Goal: Find contact information: Find contact information

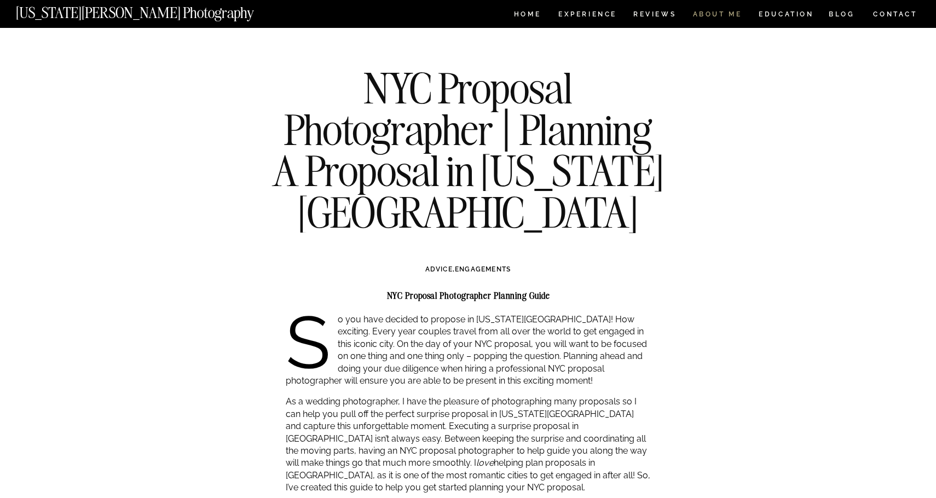
click at [734, 14] on nav "ABOUT ME" at bounding box center [718, 15] width 50 height 9
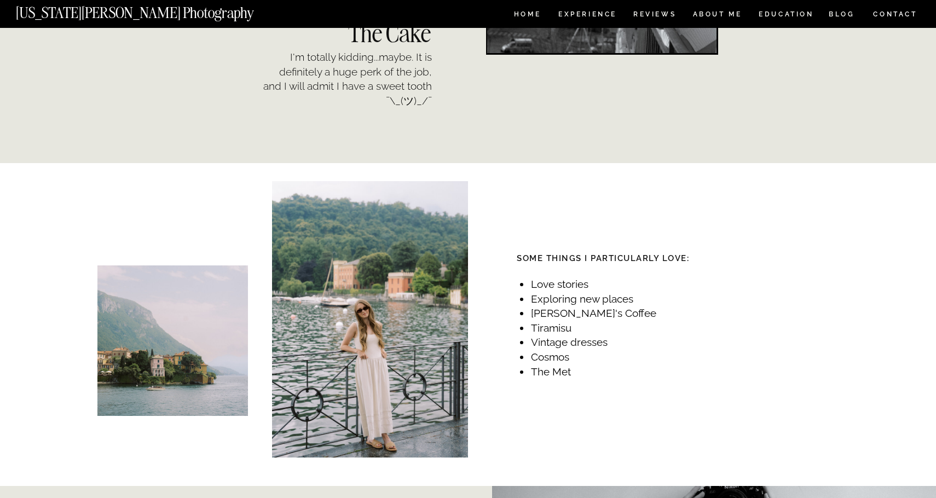
scroll to position [1158, 0]
click at [878, 19] on nav "CONTACT" at bounding box center [895, 14] width 45 height 12
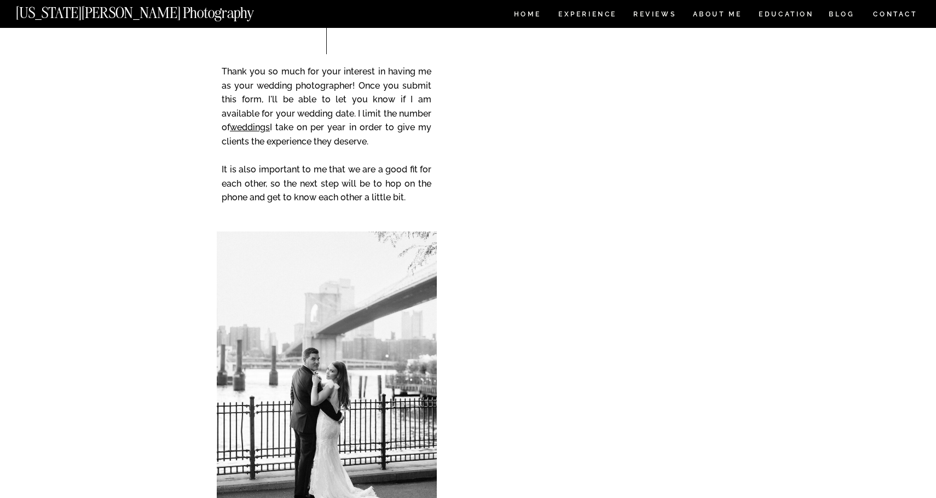
scroll to position [118, 0]
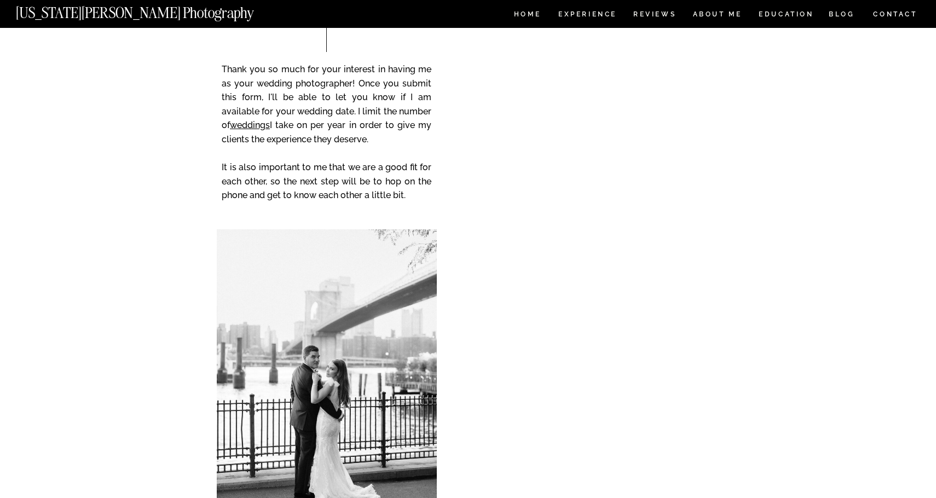
click at [443, 206] on div "CONTACT BLOG REVIEWS ABOUT ME Experience EDUCATION HOME Georgia Sheridan Photog…" at bounding box center [468, 406] width 936 height 1049
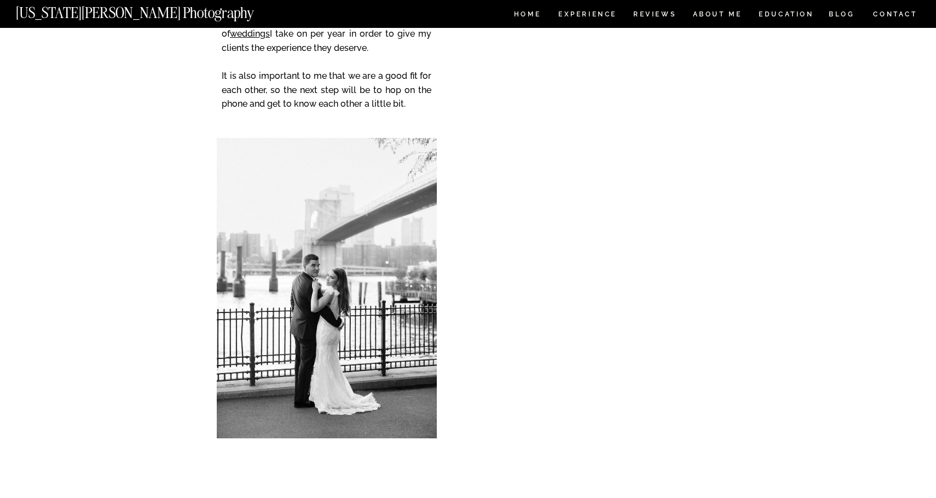
scroll to position [211, 0]
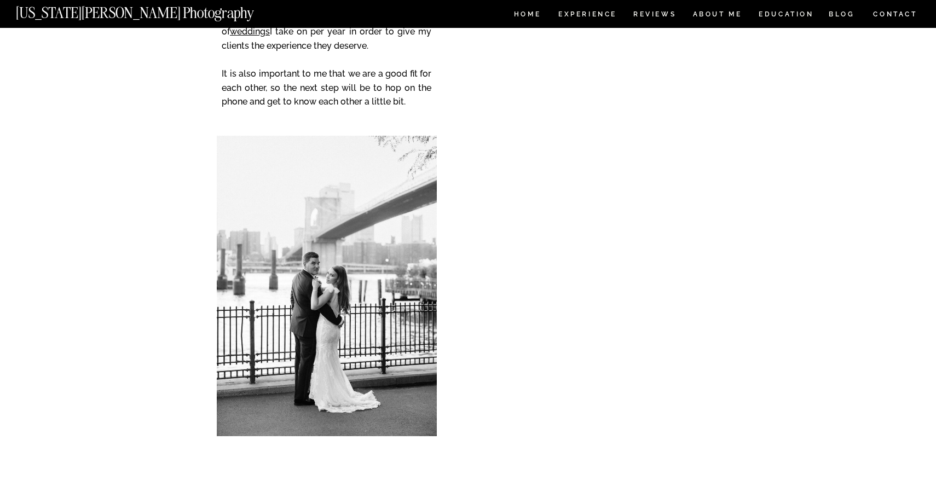
click at [482, 306] on div "CONTACT BLOG REVIEWS ABOUT ME Experience EDUCATION HOME Georgia Sheridan Photog…" at bounding box center [468, 313] width 936 height 1049
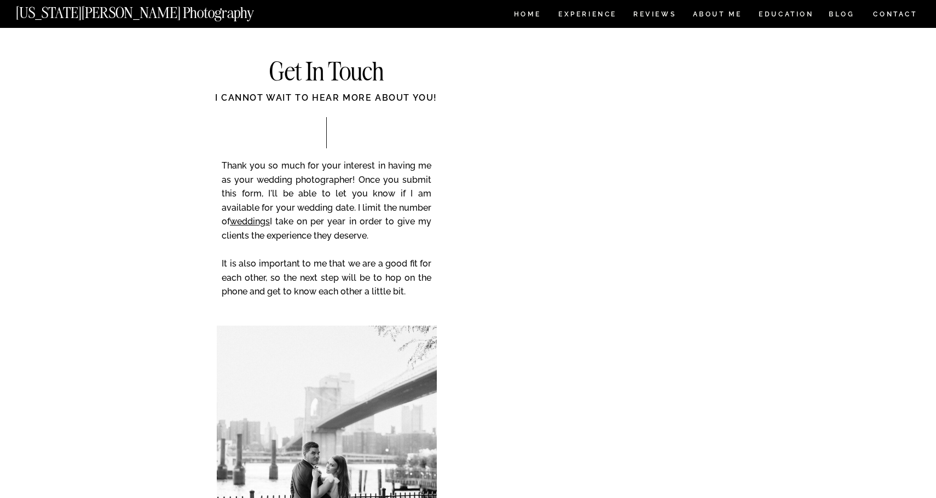
scroll to position [0, 0]
